Goal: Information Seeking & Learning: Learn about a topic

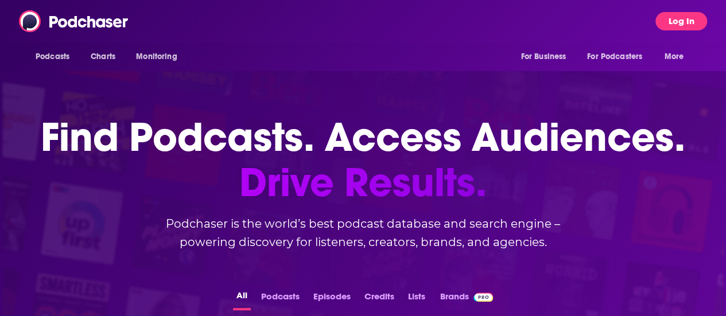
click at [693, 26] on button "Log In" at bounding box center [681, 21] width 52 height 18
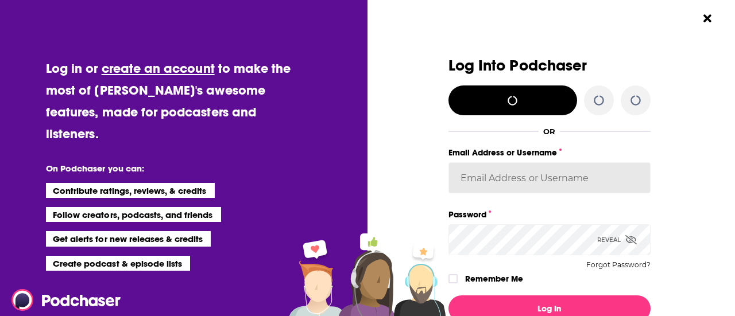
type input "BerkMarc"
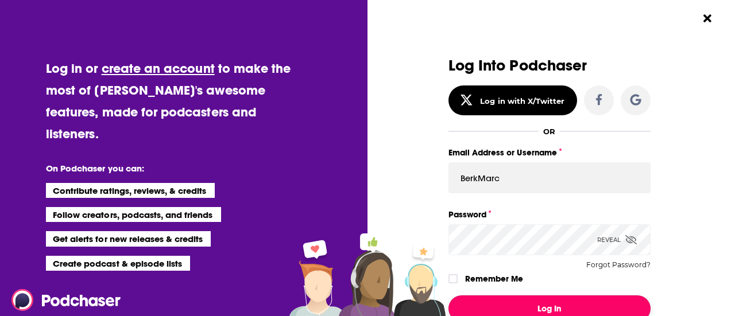
click at [507, 299] on button "Log In" at bounding box center [549, 309] width 202 height 26
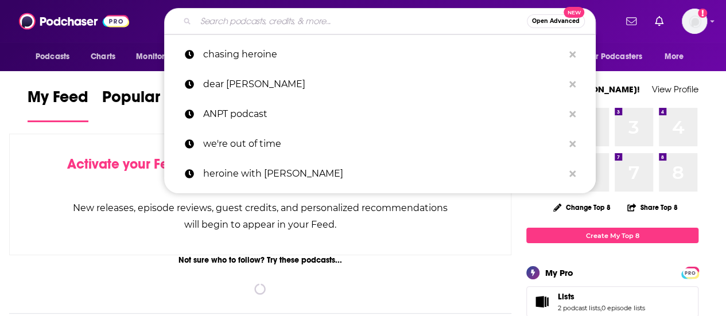
click at [302, 24] on input "Search podcasts, credits, & more..." at bounding box center [361, 21] width 331 height 18
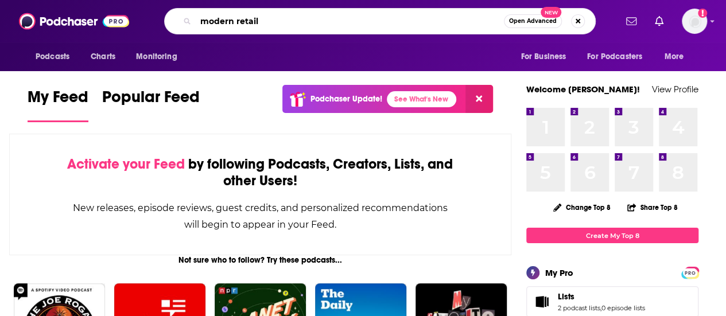
type input "modern retail"
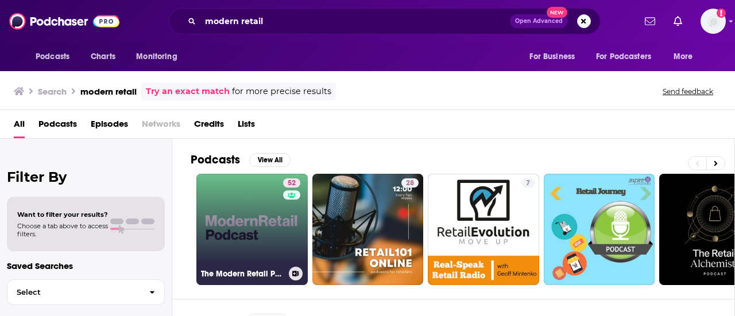
click at [251, 245] on link "52 The Modern Retail Podcast" at bounding box center [251, 229] width 111 height 111
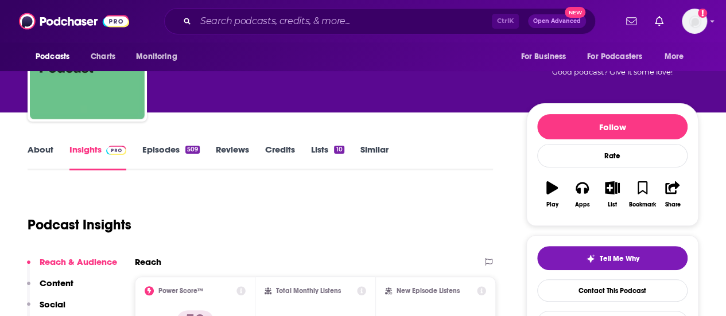
scroll to position [172, 0]
